Goal: Task Accomplishment & Management: Manage account settings

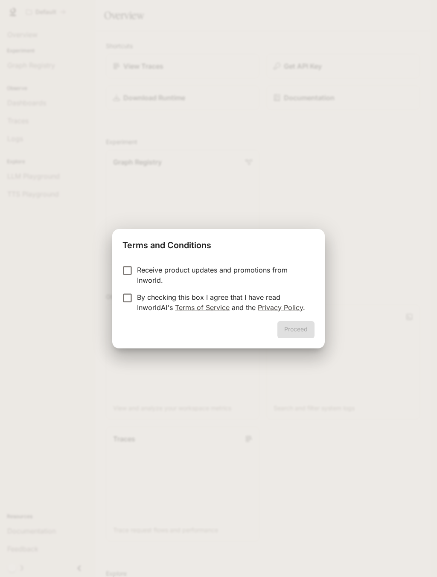
click at [154, 269] on p "Receive product updates and promotions from Inworld." at bounding box center [222, 275] width 171 height 20
click at [140, 283] on p "Receive product updates and promotions from Inworld." at bounding box center [222, 275] width 171 height 20
click at [289, 329] on button "Proceed" at bounding box center [295, 329] width 37 height 17
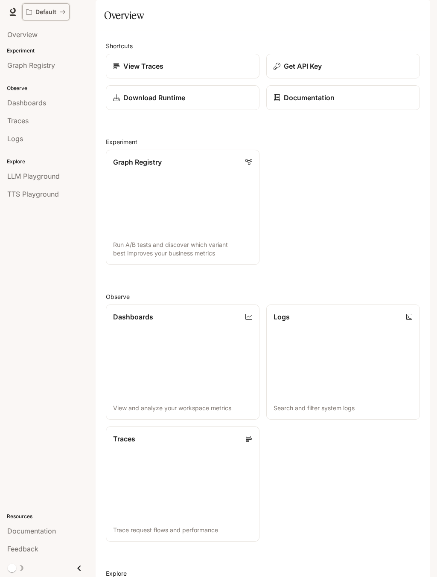
click at [65, 12] on icon "All workspaces" at bounding box center [63, 12] width 6 height 6
